Goal: Obtain resource: Obtain resource

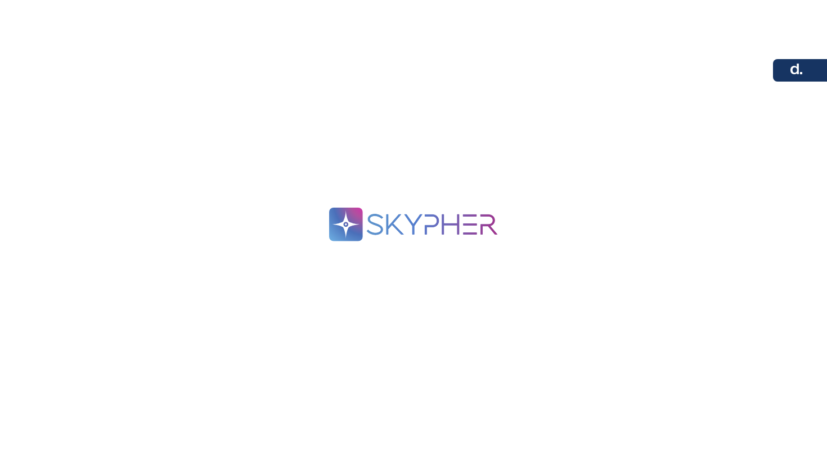
scroll to position [75, 0]
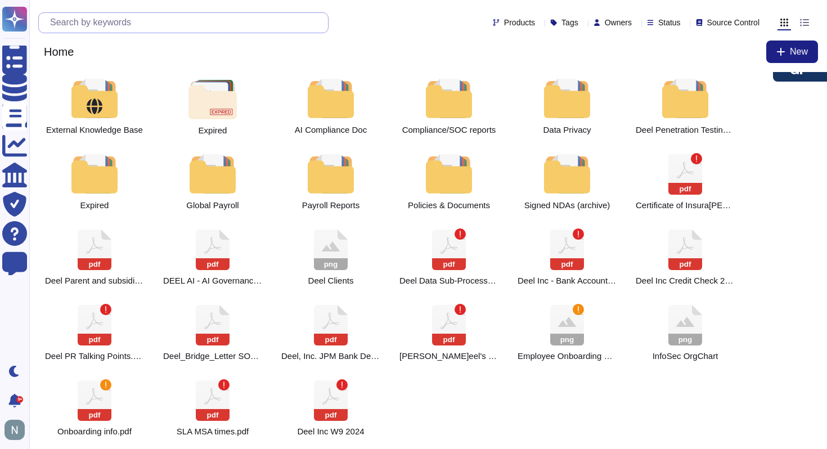
click at [136, 14] on input "text" at bounding box center [186, 23] width 284 height 20
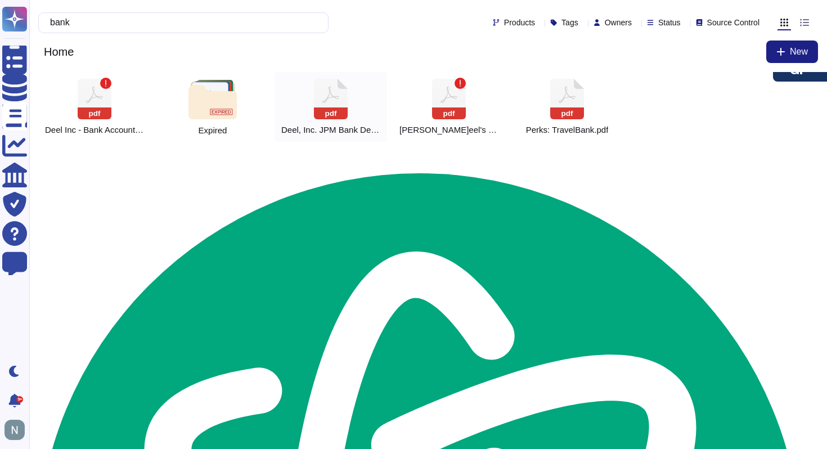
type input "bank"
click at [330, 99] on icon at bounding box center [331, 99] width 34 height 41
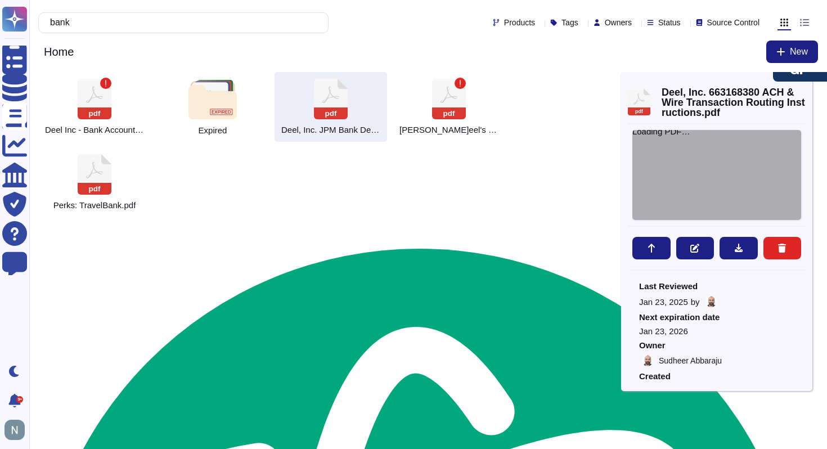
click at [685, 172] on div "Loading PDF…" at bounding box center [716, 175] width 169 height 90
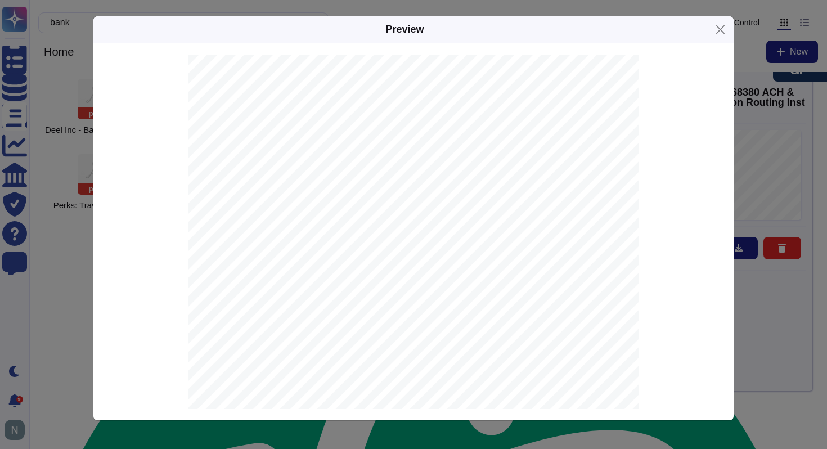
click at [385, 296] on span "663168380" at bounding box center [386, 296] width 36 height 7
type textarea "663168380"
click at [374, 286] on span "Deel, Inc." at bounding box center [383, 285] width 30 height 7
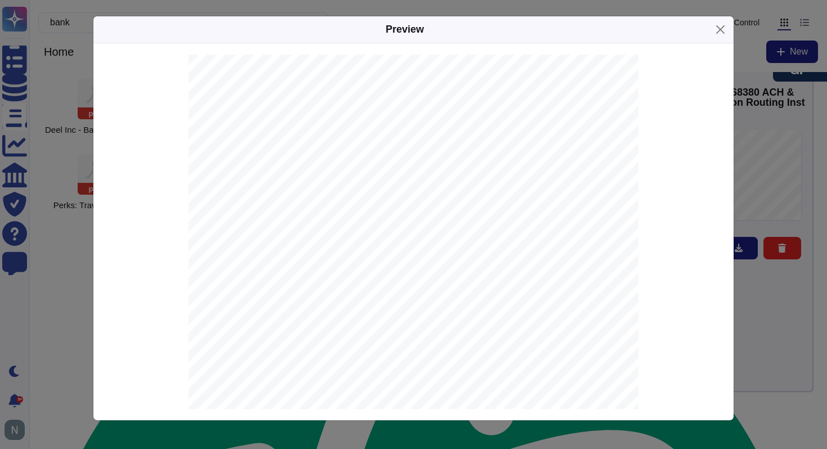
click at [374, 286] on span "Deel, Inc." at bounding box center [383, 285] width 30 height 7
copy span "Deel"
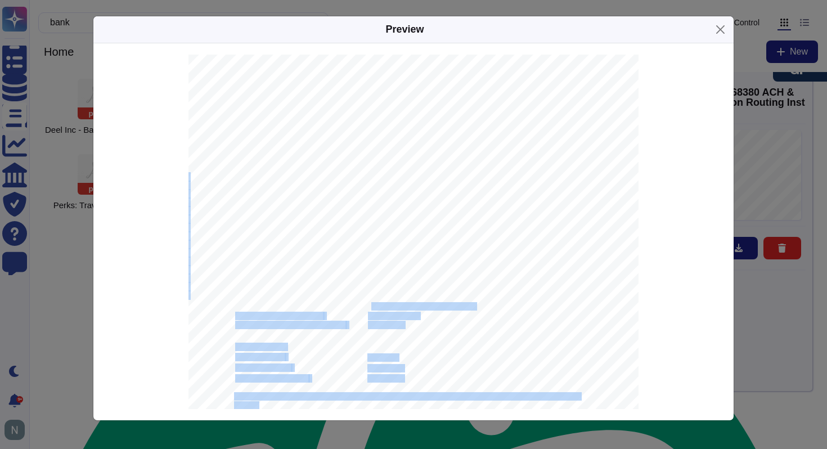
drag, startPoint x: 370, startPoint y: 307, endPoint x: 485, endPoint y: 303, distance: 115.4
click at [485, 303] on div "December 09, 2024 Deel, Inc. 425 1ST ST UNIT 1502 SAN FRANCISCO, CA, 941054625,…" at bounding box center [413, 373] width 450 height 637
drag, startPoint x: 475, startPoint y: 305, endPoint x: 366, endPoint y: 303, distance: 109.2
click at [366, 303] on div "December 09, 2024 Deel, Inc. 425 1ST ST UNIT 1502 SAN FRANCISCO, CA, 941054625,…" at bounding box center [413, 373] width 450 height 637
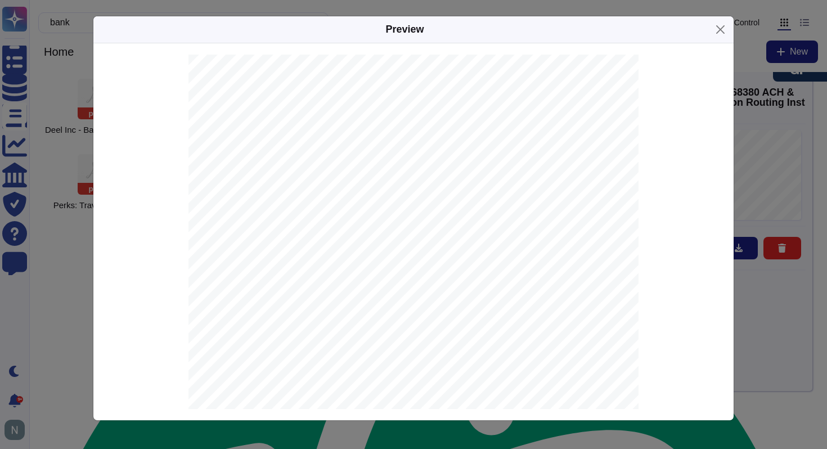
click at [371, 305] on span "JPMORGAN CHASE BANK, N.A." at bounding box center [421, 306] width 107 height 7
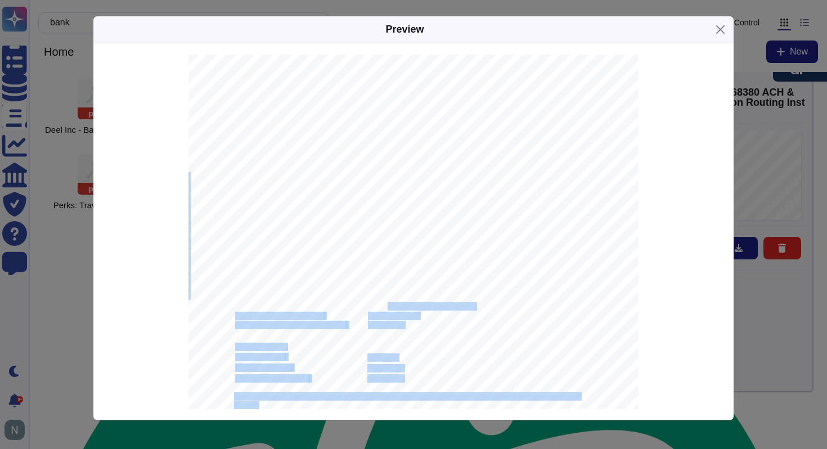
drag, startPoint x: 475, startPoint y: 307, endPoint x: 386, endPoint y: 304, distance: 88.9
click at [386, 304] on div "December 09, 2024 Deel, Inc. 425 1ST ST UNIT 1502 SAN FRANCISCO, CA, 941054625,…" at bounding box center [413, 373] width 450 height 637
click at [386, 304] on span "JPMORGAN CHASE BANK, N.A." at bounding box center [421, 306] width 107 height 7
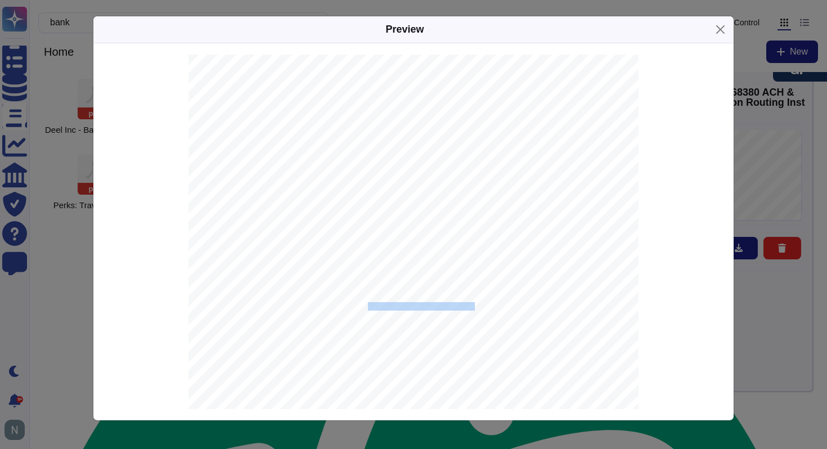
drag, startPoint x: 368, startPoint y: 307, endPoint x: 474, endPoint y: 303, distance: 105.8
click at [474, 303] on span "JPMORGAN CHASE BANK, N.A." at bounding box center [421, 306] width 107 height 7
copy span "JPMORGAN CHASE BANK, N.A."
click at [384, 377] on span "322271627" at bounding box center [385, 378] width 36 height 7
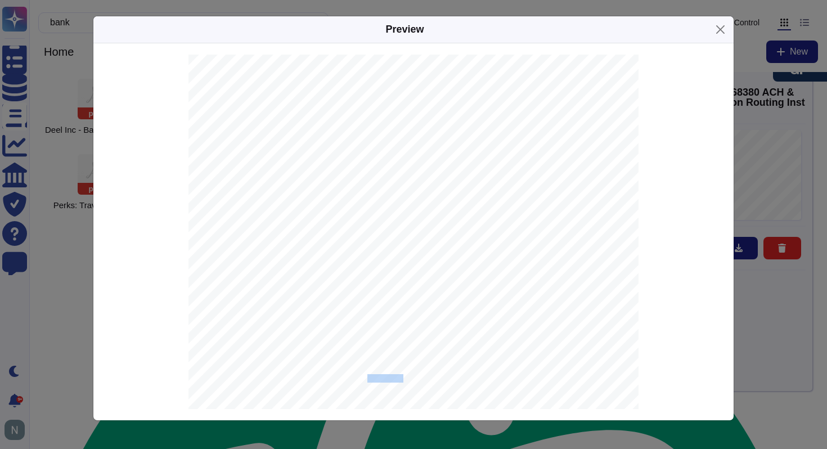
copy span "322271627"
click at [385, 294] on span "663168380" at bounding box center [386, 296] width 36 height 7
copy span "663168380"
click at [246, 363] on div "December 09, 2024 Deel, Inc. 425 1ST ST UNIT 1502 SAN FRANCISCO, CA, 941054625,…" at bounding box center [413, 373] width 450 height 637
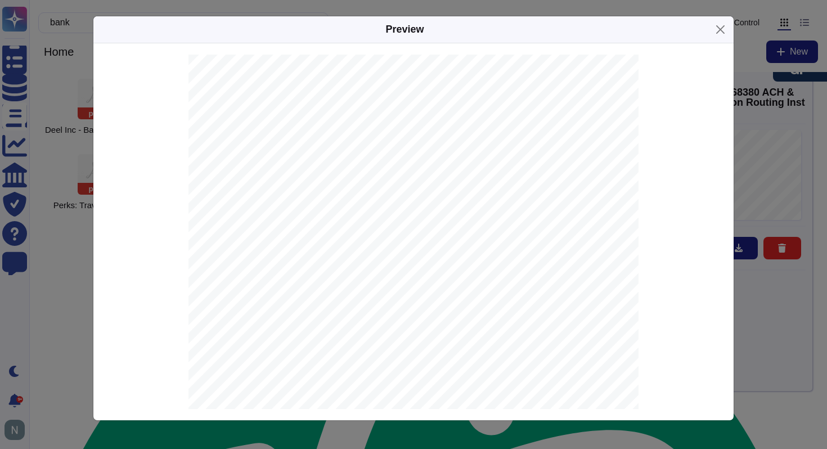
drag, startPoint x: 233, startPoint y: 275, endPoint x: 364, endPoint y: 305, distance: 134.0
click at [364, 305] on div "December 09, 2024 Deel, Inc. 425 1ST ST UNIT 1502 SAN FRANCISCO, CA, 941054625,…" at bounding box center [413, 373] width 450 height 637
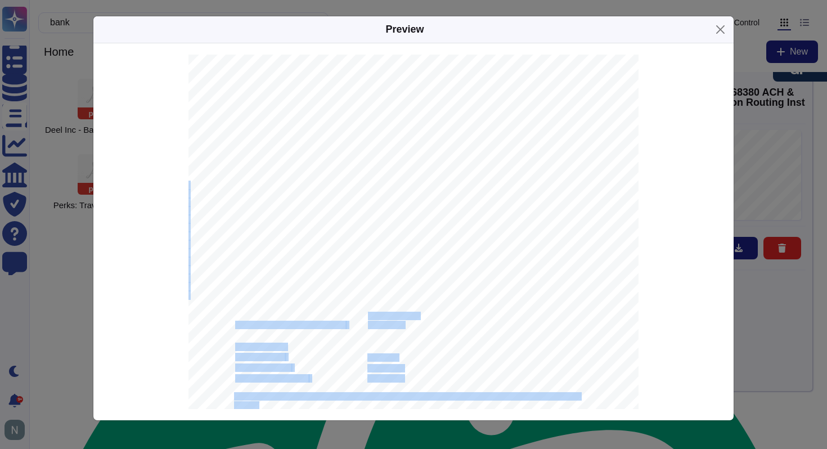
drag, startPoint x: 404, startPoint y: 326, endPoint x: 326, endPoint y: 316, distance: 78.8
click at [325, 317] on div "December 09, 2024 Deel, Inc. 425 1ST ST UNIT 1502 SAN FRANCISCO, CA, 941054625,…" at bounding box center [413, 373] width 450 height 637
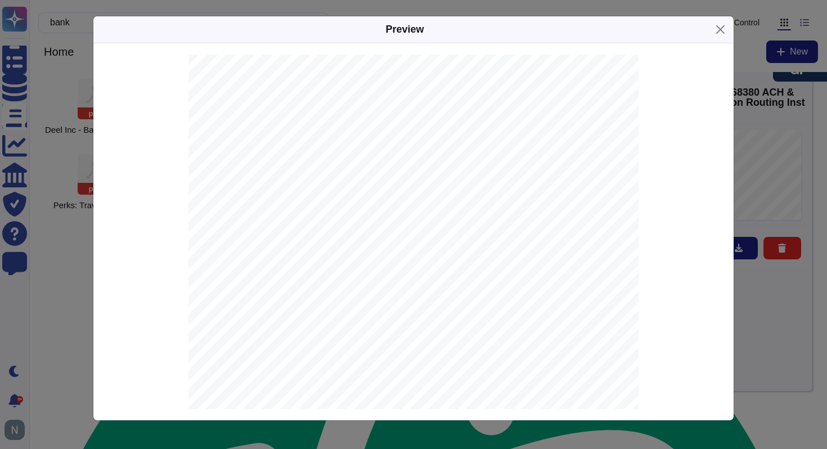
click at [326, 316] on div "December 09, 2024 Deel, Inc. 425 1ST ST UNIT 1502 SAN FRANCISCO, CA, 941054625,…" at bounding box center [413, 373] width 450 height 637
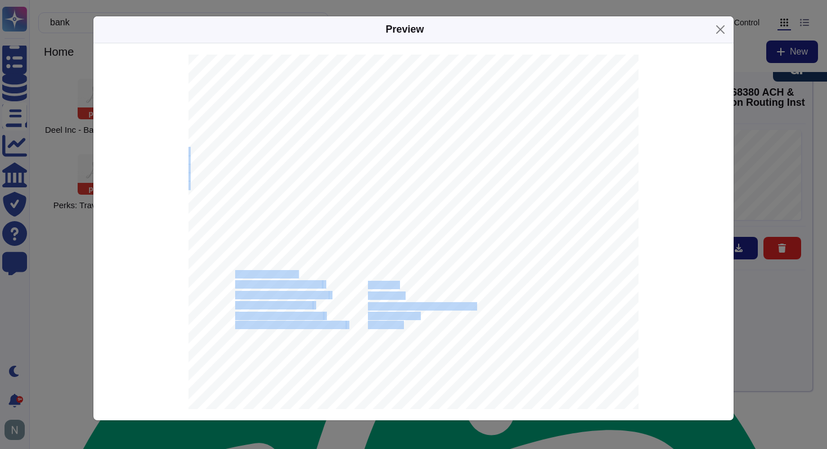
drag, startPoint x: 402, startPoint y: 323, endPoint x: 237, endPoint y: 278, distance: 171.0
click at [237, 278] on div "December 09, 2024 Deel, Inc. 425 1ST ST UNIT 1502 SAN FRANCISCO, CA, 941054625,…" at bounding box center [413, 373] width 450 height 637
copy div "For Wire Transfers: Beneficiary Account Name: Deel, Inc. Beneficiary Account Nu…"
